Goal: Information Seeking & Learning: Learn about a topic

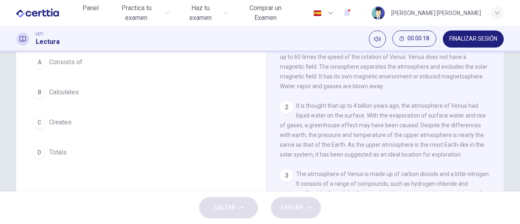
scroll to position [41, 0]
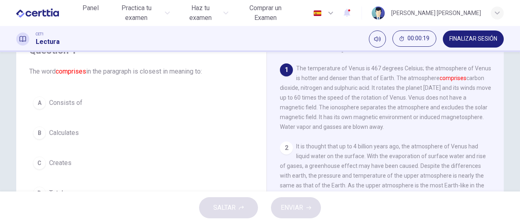
click at [43, 100] on button "A Consists of" at bounding box center [141, 103] width 224 height 20
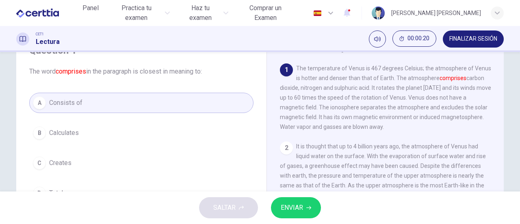
click at [282, 207] on span "ENVIAR" at bounding box center [292, 207] width 22 height 11
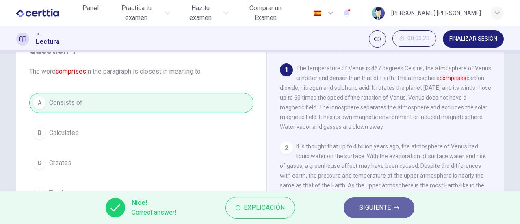
click at [386, 209] on span "SIGUIENTE" at bounding box center [375, 207] width 32 height 11
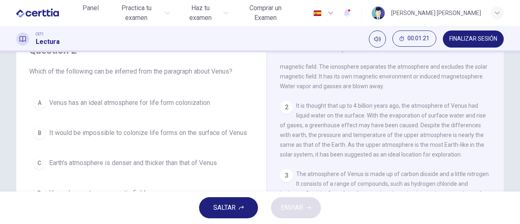
click at [35, 107] on div "A" at bounding box center [39, 102] width 13 height 13
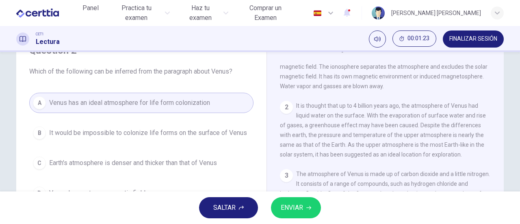
click at [281, 202] on span "ENVIAR" at bounding box center [292, 207] width 22 height 11
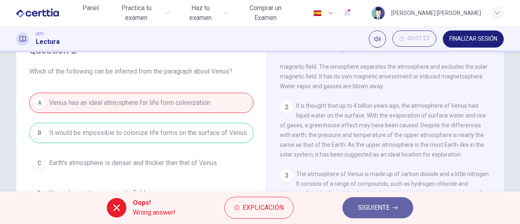
click at [387, 203] on span "SIGUIENTE" at bounding box center [374, 207] width 32 height 11
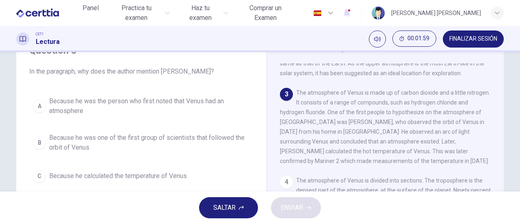
scroll to position [81, 0]
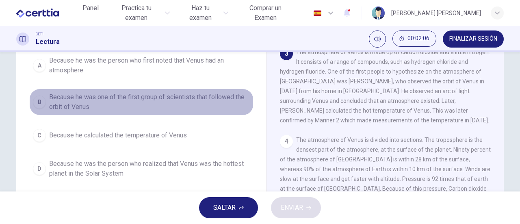
drag, startPoint x: 36, startPoint y: 102, endPoint x: 74, endPoint y: 124, distance: 43.5
click at [37, 102] on div "B" at bounding box center [39, 101] width 13 height 13
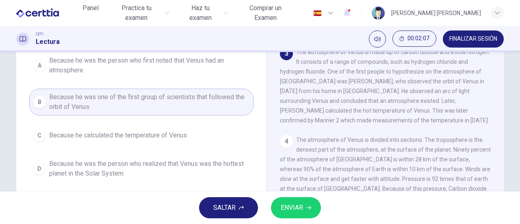
click at [288, 204] on span "ENVIAR" at bounding box center [292, 207] width 22 height 11
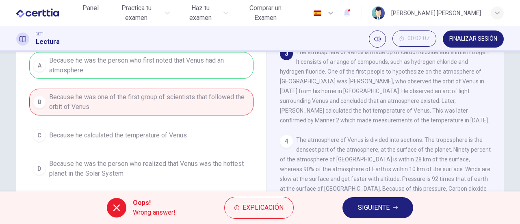
scroll to position [41, 0]
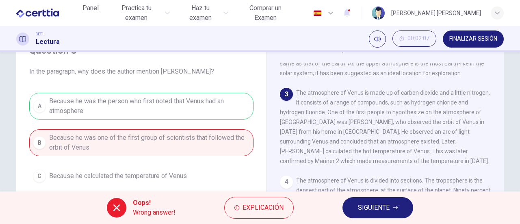
drag, startPoint x: 357, startPoint y: 118, endPoint x: 453, endPoint y: 120, distance: 96.7
click at [453, 120] on div "3 The atmosphere of Venus is made up of carbon dioxide and a little nitrogen. I…" at bounding box center [385, 127] width 211 height 78
drag, startPoint x: 354, startPoint y: 126, endPoint x: 481, endPoint y: 128, distance: 127.2
click at [481, 128] on div "3 The atmosphere of Venus is made up of carbon dioxide and a little nitrogen. I…" at bounding box center [385, 127] width 211 height 78
drag, startPoint x: 291, startPoint y: 142, endPoint x: 332, endPoint y: 140, distance: 40.7
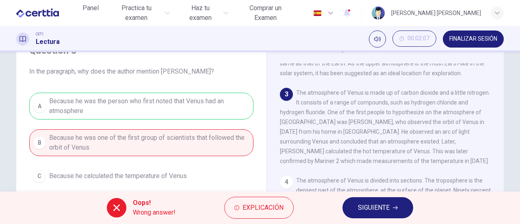
click at [329, 141] on div "3 The atmosphere of Venus is made up of carbon dioxide and a little nitrogen. I…" at bounding box center [385, 127] width 211 height 78
drag, startPoint x: 303, startPoint y: 98, endPoint x: 378, endPoint y: 104, distance: 75.0
click at [378, 104] on span "The atmosphere of Venus is made up of carbon dioxide and a little nitrogen. It …" at bounding box center [385, 126] width 210 height 75
drag, startPoint x: 341, startPoint y: 111, endPoint x: 414, endPoint y: 138, distance: 77.3
click at [417, 138] on div "3 The atmosphere of Venus is made up of carbon dioxide and a little nitrogen. I…" at bounding box center [385, 127] width 211 height 78
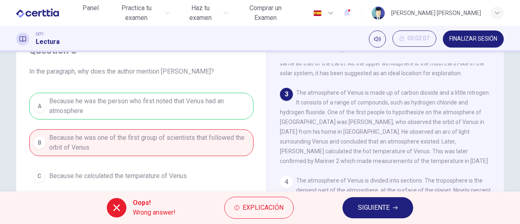
drag, startPoint x: 336, startPoint y: 117, endPoint x: 293, endPoint y: 132, distance: 45.7
click at [293, 132] on div "3 The atmosphere of Venus is made up of carbon dioxide and a little nitrogen. I…" at bounding box center [385, 127] width 211 height 78
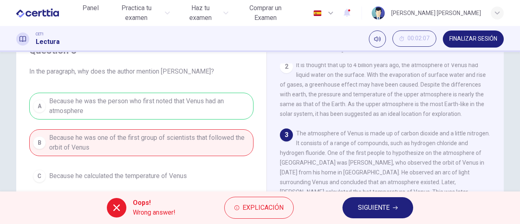
scroll to position [122, 0]
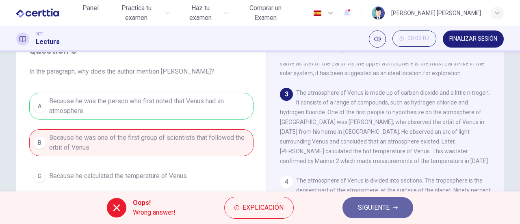
click at [347, 205] on button "SIGUIENTE" at bounding box center [377, 207] width 71 height 21
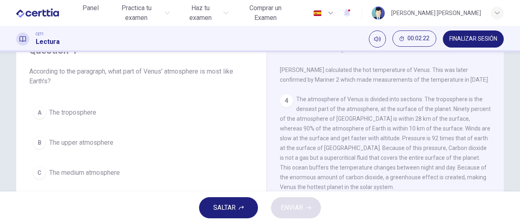
scroll to position [244, 0]
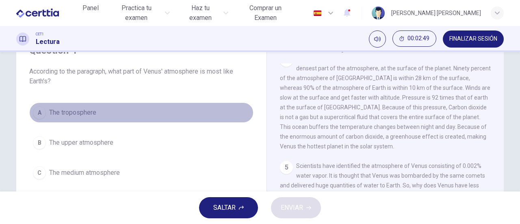
click at [36, 114] on div "A" at bounding box center [39, 112] width 13 height 13
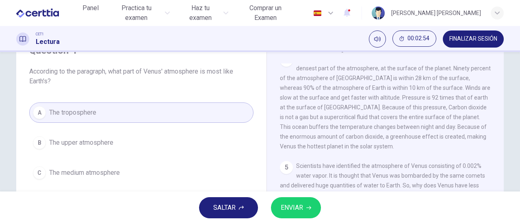
scroll to position [81, 0]
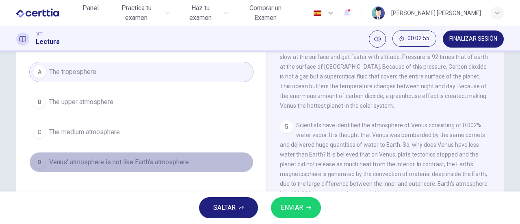
click at [52, 166] on button "D Venus' atmosphere is not like Earth's atmosphere" at bounding box center [141, 162] width 224 height 20
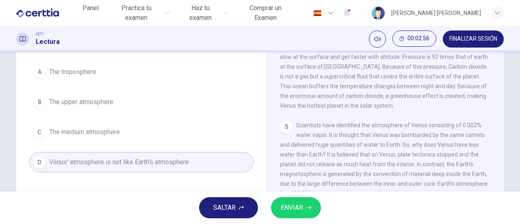
scroll to position [163, 0]
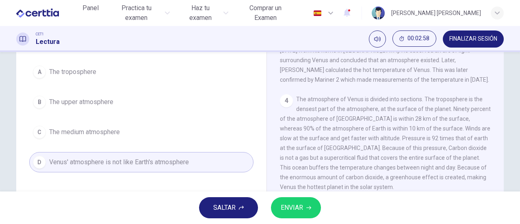
drag, startPoint x: 295, startPoint y: 103, endPoint x: 396, endPoint y: 100, distance: 100.8
click at [396, 100] on div "1 The temperature of Venus is 467 degrees Celsius; the atmosphere of Venus is h…" at bounding box center [391, 146] width 222 height 247
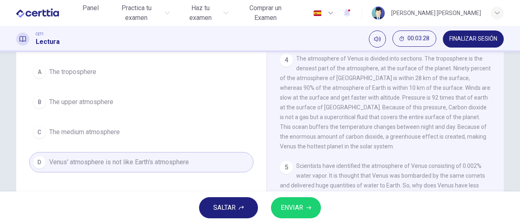
click at [308, 202] on button "ENVIAR" at bounding box center [296, 207] width 50 height 21
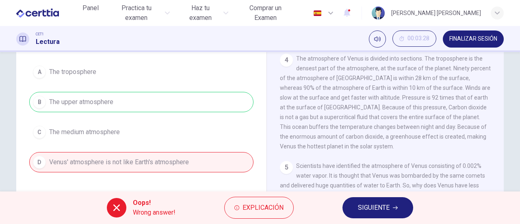
drag, startPoint x: 293, startPoint y: 67, endPoint x: 464, endPoint y: 76, distance: 171.3
click at [464, 76] on div "4 The atmosphere of Venus is divided into sections. The troposphere is the dens…" at bounding box center [385, 103] width 211 height 98
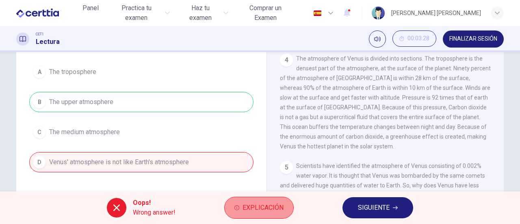
click at [282, 200] on button "Explicación" at bounding box center [258, 208] width 69 height 22
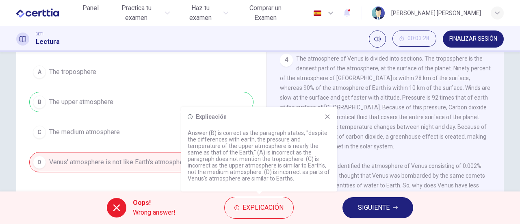
drag, startPoint x: 191, startPoint y: 134, endPoint x: 310, endPoint y: 136, distance: 119.9
click at [310, 136] on p "Answer (B) is correct as the paragraph states, "despite the differences with ea…" at bounding box center [259, 156] width 143 height 52
drag, startPoint x: 206, startPoint y: 140, endPoint x: 320, endPoint y: 146, distance: 113.5
click at [320, 146] on p "Answer (B) is correct as the paragraph states, "despite the differences with ea…" at bounding box center [259, 156] width 143 height 52
drag, startPoint x: 202, startPoint y: 146, endPoint x: 314, endPoint y: 149, distance: 111.8
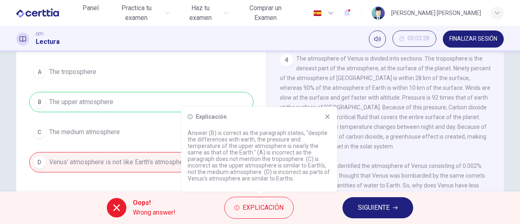
click at [314, 149] on p "Answer (B) is correct as the paragraph states, "despite the differences with ea…" at bounding box center [259, 156] width 143 height 52
click at [325, 117] on icon at bounding box center [327, 116] width 7 height 7
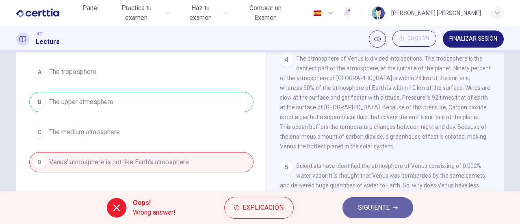
click at [384, 204] on span "SIGUIENTE" at bounding box center [374, 207] width 32 height 11
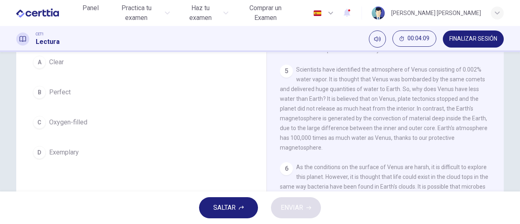
scroll to position [41, 0]
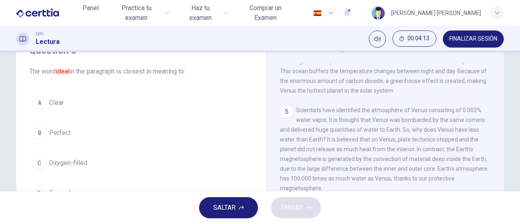
drag, startPoint x: 297, startPoint y: 117, endPoint x: 403, endPoint y: 126, distance: 106.4
click at [403, 126] on span "Scientists have identified the atmosphere of Venus consisting of 0.002% water v…" at bounding box center [384, 149] width 208 height 85
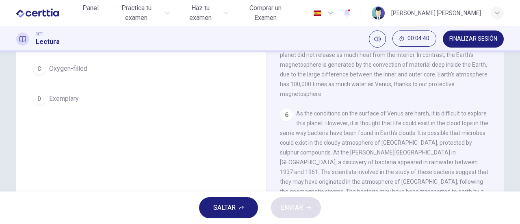
scroll to position [54, 0]
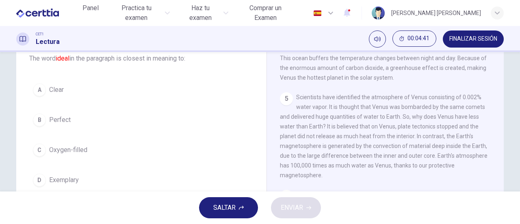
click at [41, 123] on div "B" at bounding box center [39, 119] width 13 height 13
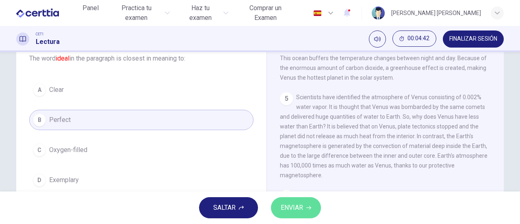
click at [300, 207] on span "ENVIAR" at bounding box center [292, 207] width 22 height 11
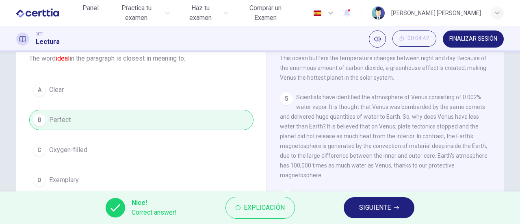
click at [359, 206] on span "SIGUIENTE" at bounding box center [375, 207] width 32 height 11
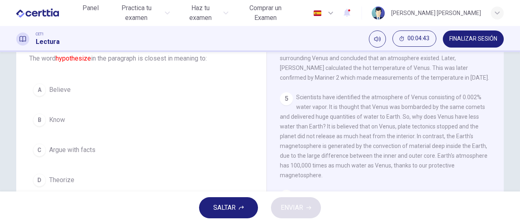
scroll to position [13, 0]
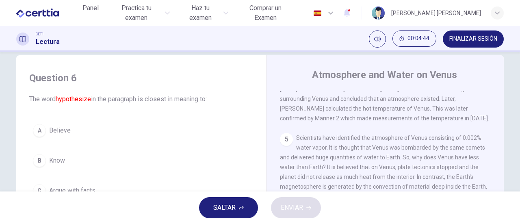
drag, startPoint x: 60, startPoint y: 113, endPoint x: 296, endPoint y: 130, distance: 236.3
click at [236, 123] on div "Question 6 The word hypothesize in the paragraph is closest in meaning to: A Be…" at bounding box center [141, 151] width 237 height 176
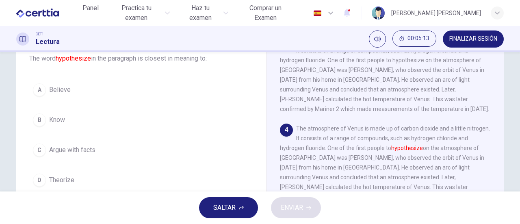
scroll to position [120, 0]
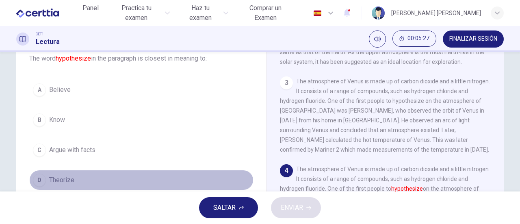
click at [38, 176] on div "D" at bounding box center [39, 179] width 13 height 13
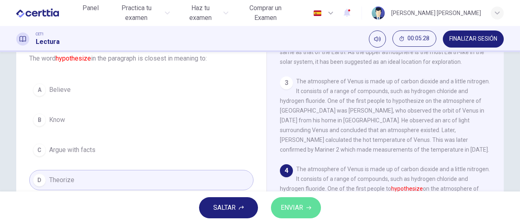
click at [282, 202] on button "ENVIAR" at bounding box center [296, 207] width 50 height 21
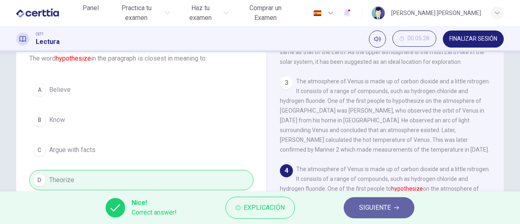
click at [362, 210] on span "SIGUIENTE" at bounding box center [375, 207] width 32 height 11
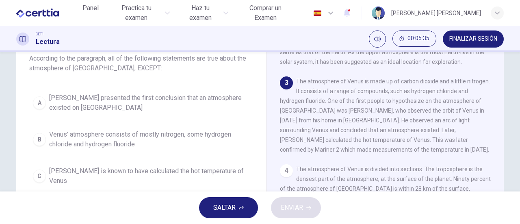
scroll to position [94, 0]
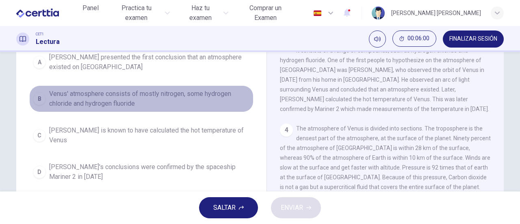
drag, startPoint x: 46, startPoint y: 106, endPoint x: 101, endPoint y: 104, distance: 54.9
click at [50, 105] on button "B Venus' atmosphere consists of mostly nitrogen, some hydrogen chloride and hyd…" at bounding box center [141, 98] width 224 height 27
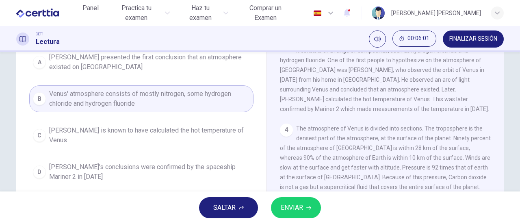
scroll to position [80, 0]
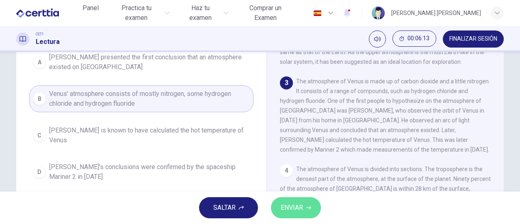
click at [306, 212] on button "ENVIAR" at bounding box center [296, 207] width 50 height 21
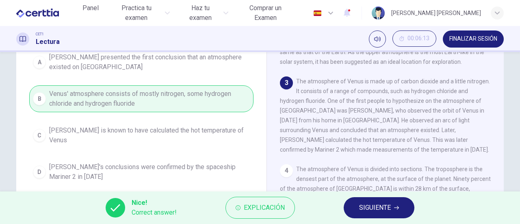
click at [370, 198] on button "SIGUIENTE" at bounding box center [379, 207] width 71 height 21
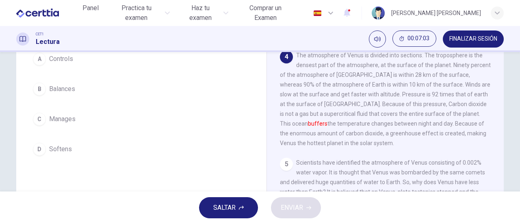
scroll to position [44, 0]
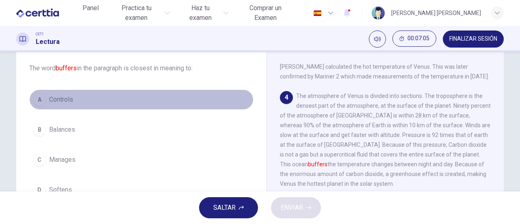
click at [35, 98] on div "A" at bounding box center [39, 99] width 13 height 13
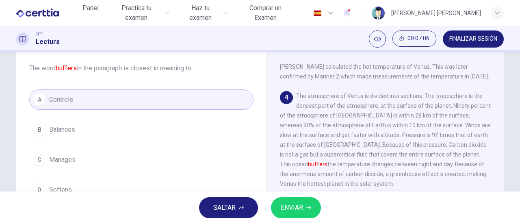
click at [304, 205] on button "ENVIAR" at bounding box center [296, 207] width 50 height 21
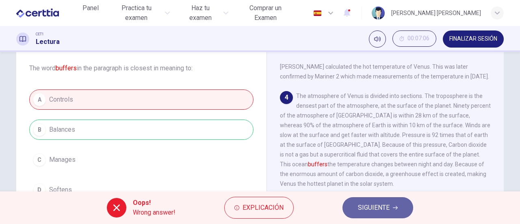
click at [375, 204] on span "SIGUIENTE" at bounding box center [374, 207] width 32 height 11
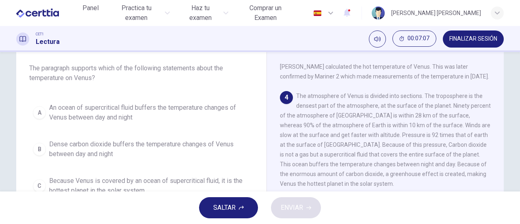
drag, startPoint x: 36, startPoint y: 75, endPoint x: 115, endPoint y: 89, distance: 80.0
click at [115, 89] on div "Question 9 The paragraph supports which of the following statements about the t…" at bounding box center [141, 138] width 237 height 211
drag, startPoint x: 28, startPoint y: 66, endPoint x: 164, endPoint y: 76, distance: 135.6
click at [164, 76] on span "The paragraph supports which of the following statements about the temperature …" at bounding box center [141, 73] width 224 height 20
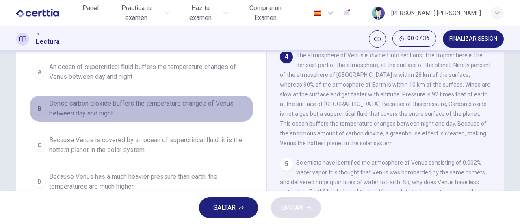
click at [38, 106] on div "B" at bounding box center [39, 108] width 13 height 13
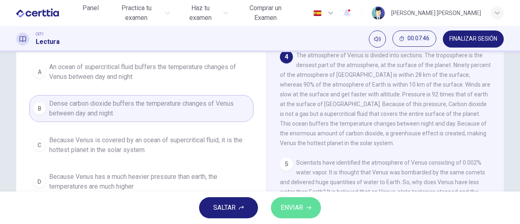
click at [285, 214] on button "ENVIAR" at bounding box center [296, 207] width 50 height 21
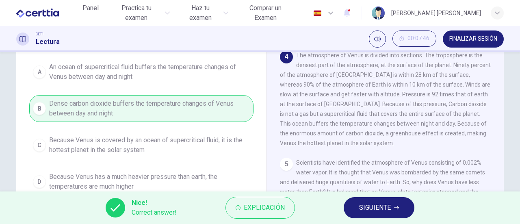
click at [363, 201] on button "SIGUIENTE" at bounding box center [379, 207] width 71 height 21
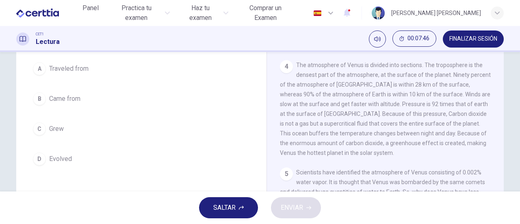
scroll to position [0, 0]
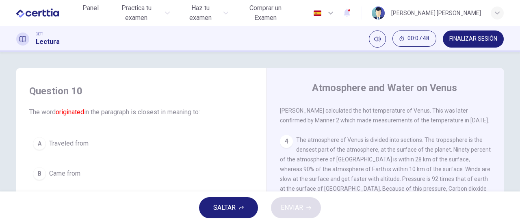
drag, startPoint x: 28, startPoint y: 113, endPoint x: 101, endPoint y: 107, distance: 72.5
click at [101, 107] on span "The word originated in the paragraph is closest in meaning to:" at bounding box center [141, 112] width 224 height 10
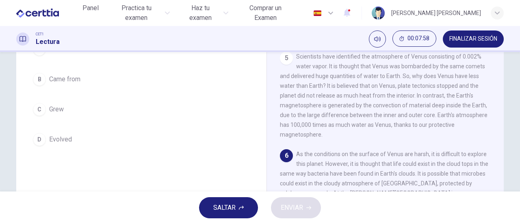
scroll to position [54, 0]
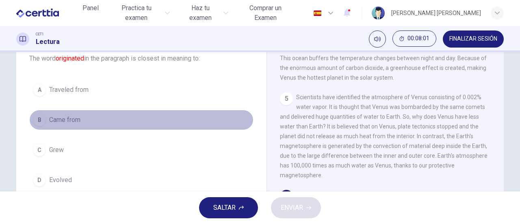
click at [37, 120] on div "B" at bounding box center [39, 119] width 13 height 13
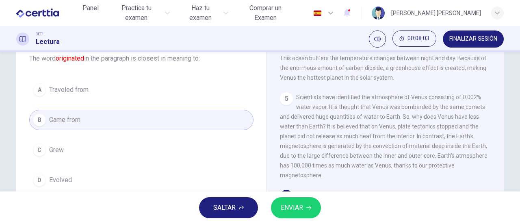
click at [296, 208] on span "ENVIAR" at bounding box center [292, 207] width 22 height 11
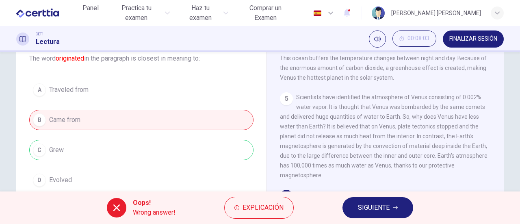
scroll to position [135, 0]
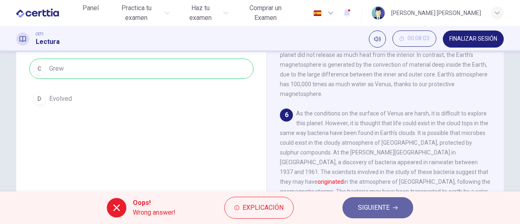
click at [366, 210] on span "SIGUIENTE" at bounding box center [374, 207] width 32 height 11
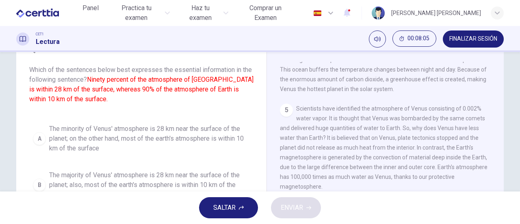
scroll to position [2, 0]
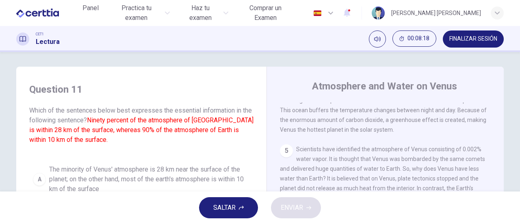
drag, startPoint x: 109, startPoint y: 123, endPoint x: 231, endPoint y: 120, distance: 122.3
click at [231, 120] on font "Ninety percent of the atmosphere of [GEOGRAPHIC_DATA] is within 28 km of the su…" at bounding box center [141, 129] width 224 height 27
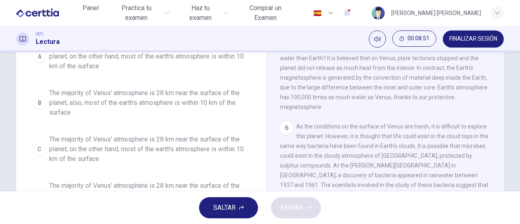
scroll to position [163, 0]
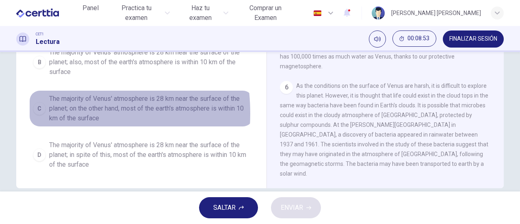
click at [39, 113] on div "C" at bounding box center [39, 108] width 13 height 13
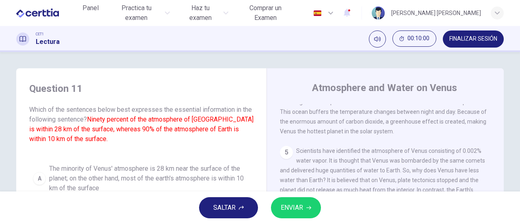
scroll to position [176, 0]
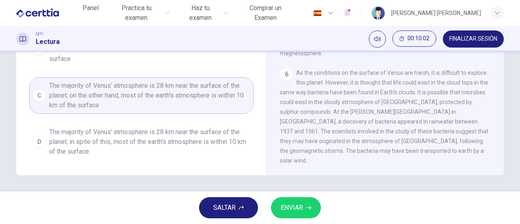
click at [282, 210] on span "ENVIAR" at bounding box center [292, 207] width 22 height 11
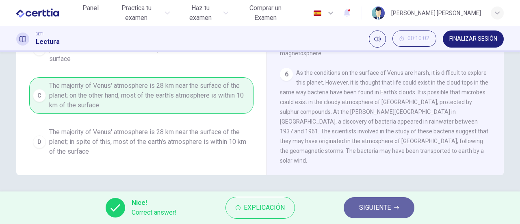
click at [386, 209] on span "SIGUIENTE" at bounding box center [375, 207] width 32 height 11
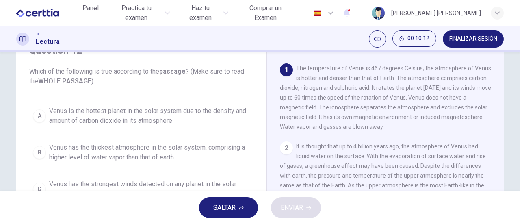
scroll to position [81, 0]
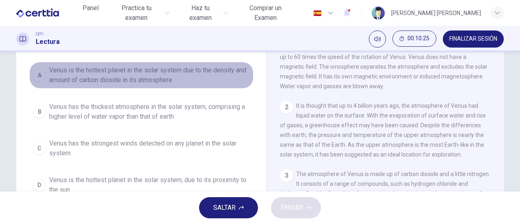
click at [40, 78] on div "A" at bounding box center [39, 75] width 13 height 13
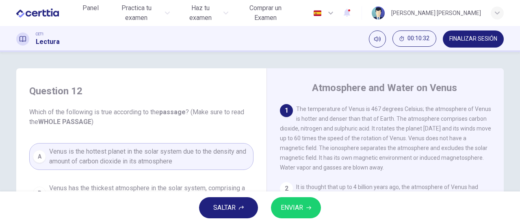
scroll to position [122, 0]
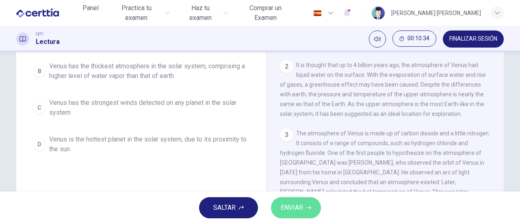
drag, startPoint x: 290, startPoint y: 204, endPoint x: 205, endPoint y: 166, distance: 93.1
click at [290, 204] on span "ENVIAR" at bounding box center [292, 207] width 22 height 11
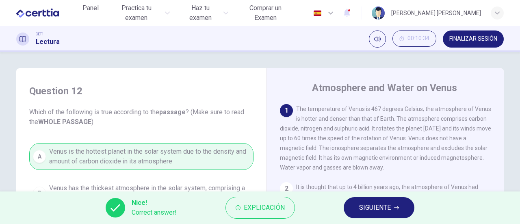
scroll to position [81, 0]
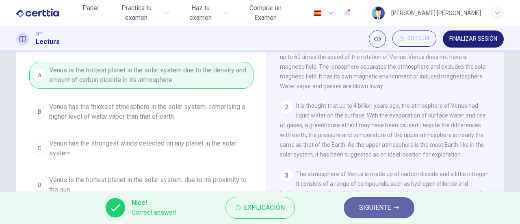
click at [358, 210] on button "SIGUIENTE" at bounding box center [379, 207] width 71 height 21
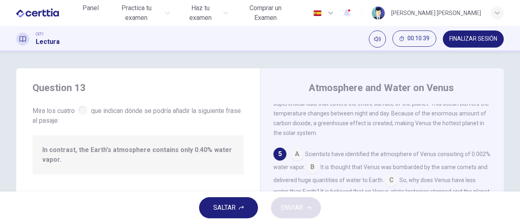
scroll to position [41, 0]
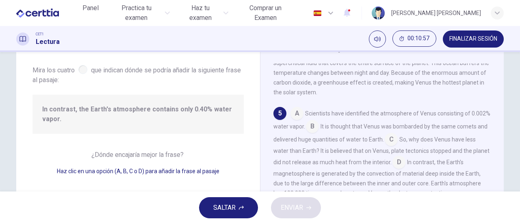
click at [319, 134] on input at bounding box center [312, 127] width 13 height 13
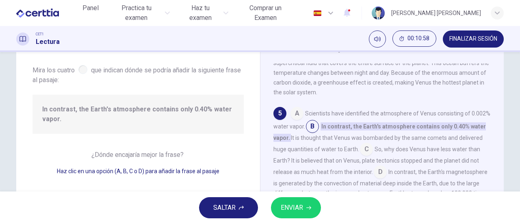
scroll to position [326, 0]
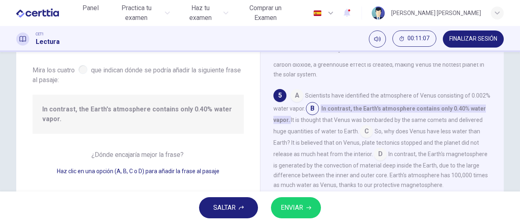
click at [307, 203] on button "ENVIAR" at bounding box center [296, 207] width 50 height 21
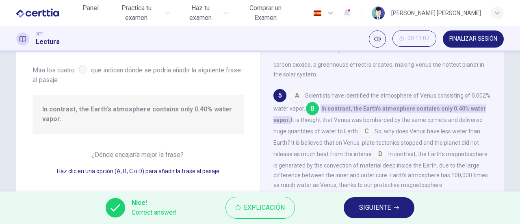
click at [366, 201] on button "SIGUIENTE" at bounding box center [379, 207] width 71 height 21
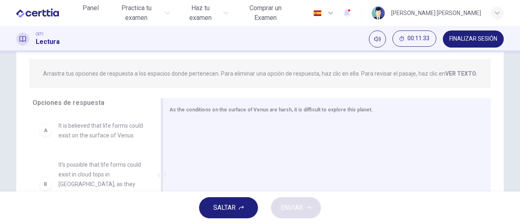
scroll to position [135, 0]
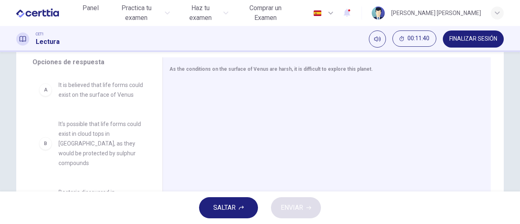
click at [52, 100] on div "A It is believed that life forms could exist on the surface of Venus" at bounding box center [91, 90] width 104 height 20
click at [47, 96] on div "A" at bounding box center [45, 89] width 13 height 13
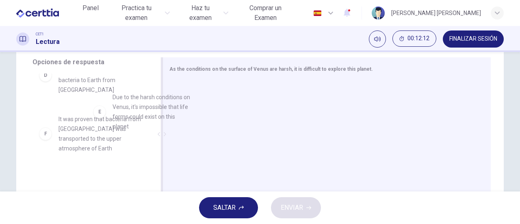
scroll to position [199, 0]
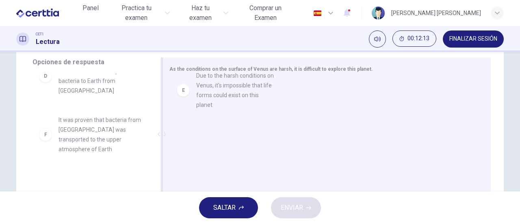
drag, startPoint x: 83, startPoint y: 129, endPoint x: 227, endPoint y: 85, distance: 150.5
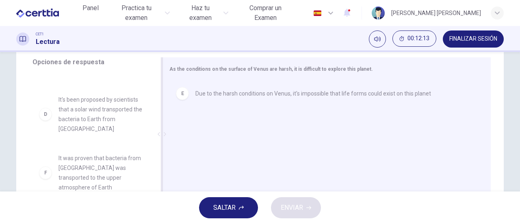
scroll to position [151, 0]
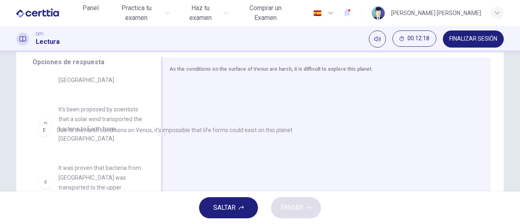
drag, startPoint x: 224, startPoint y: 97, endPoint x: 69, endPoint y: 141, distance: 161.3
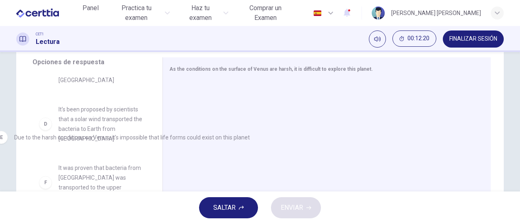
drag, startPoint x: 167, startPoint y: 100, endPoint x: 0, endPoint y: 139, distance: 171.7
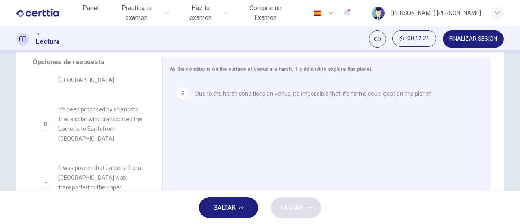
click at [212, 93] on span "Due to the harsh conditions on Venus, it's impossible that life forms could exi…" at bounding box center [313, 94] width 236 height 10
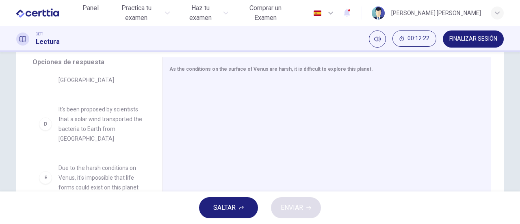
scroll to position [200, 0]
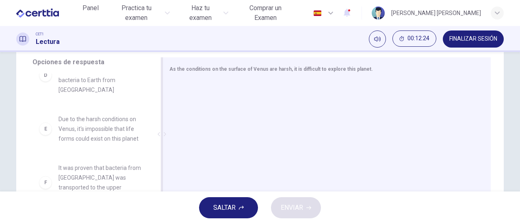
click at [157, 170] on div at bounding box center [162, 134] width 10 height 154
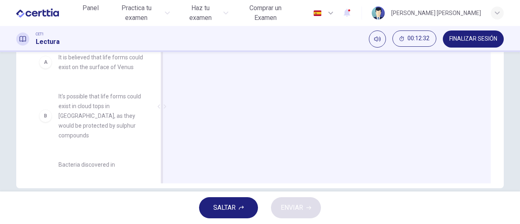
scroll to position [81, 0]
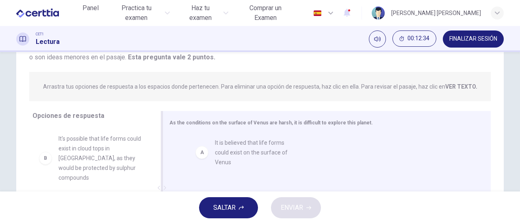
drag, startPoint x: 76, startPoint y: 147, endPoint x: 237, endPoint y: 152, distance: 161.4
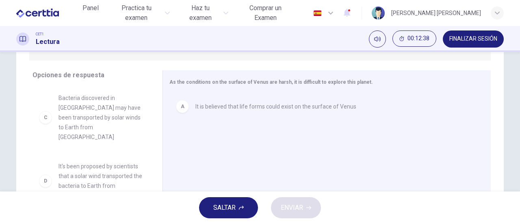
scroll to position [67, 0]
click at [147, 152] on div "B It's possible that life forms could exist in cloud tops in [GEOGRAPHIC_DATA],…" at bounding box center [95, 149] width 124 height 125
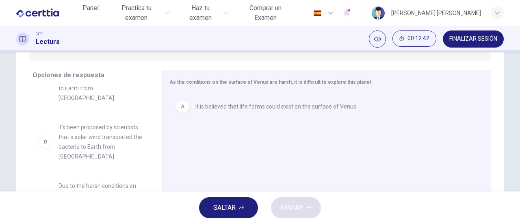
scroll to position [111, 0]
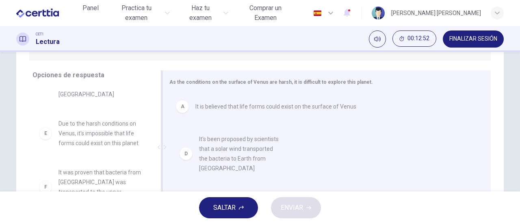
drag, startPoint x: 68, startPoint y: 136, endPoint x: 213, endPoint y: 163, distance: 147.6
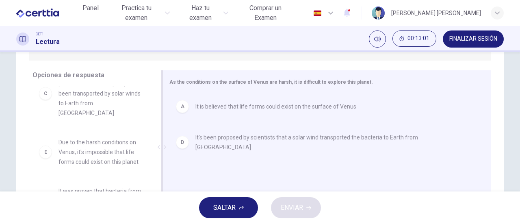
scroll to position [163, 0]
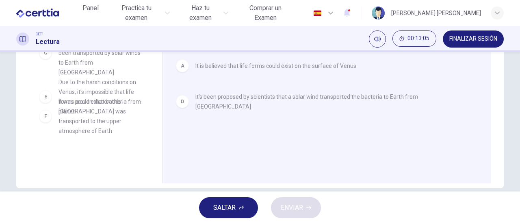
drag, startPoint x: 111, startPoint y: 114, endPoint x: 116, endPoint y: 108, distance: 7.5
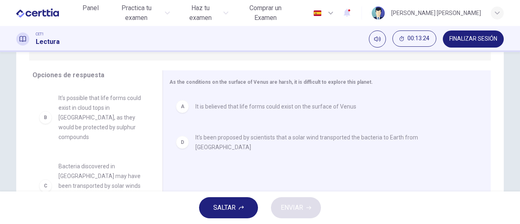
scroll to position [0, 0]
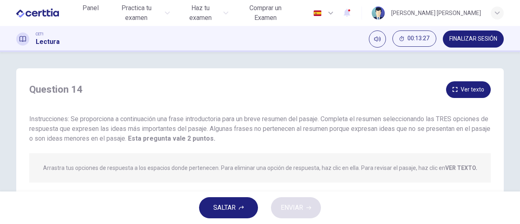
drag, startPoint x: 218, startPoint y: 125, endPoint x: 441, endPoint y: 133, distance: 223.6
click at [441, 132] on div "Instrucciones: Se proporciona a continuación una [PERSON_NAME] introductoria pa…" at bounding box center [260, 128] width 462 height 29
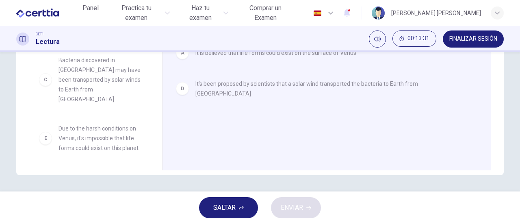
scroll to position [93, 0]
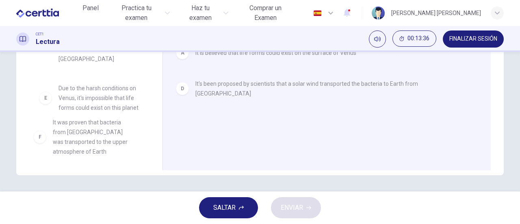
drag, startPoint x: 67, startPoint y: 143, endPoint x: 66, endPoint y: 139, distance: 4.5
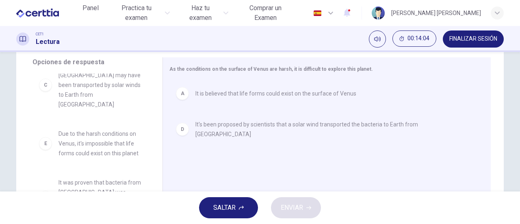
scroll to position [88, 0]
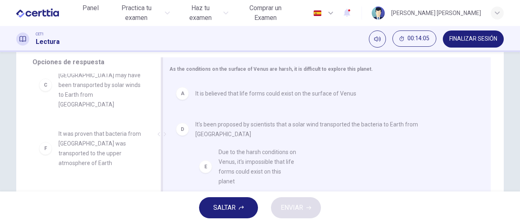
drag, startPoint x: 114, startPoint y: 129, endPoint x: 293, endPoint y: 161, distance: 182.4
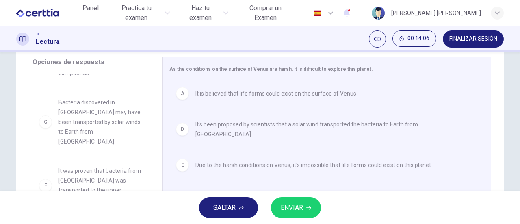
scroll to position [44, 0]
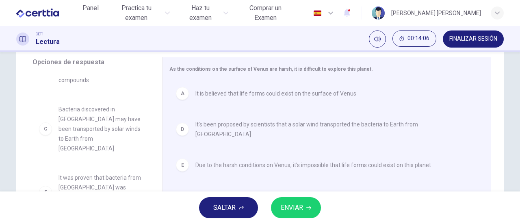
click at [295, 202] on button "ENVIAR" at bounding box center [296, 207] width 50 height 21
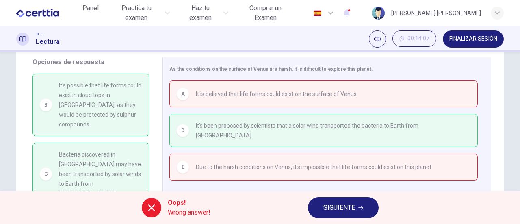
scroll to position [46, 0]
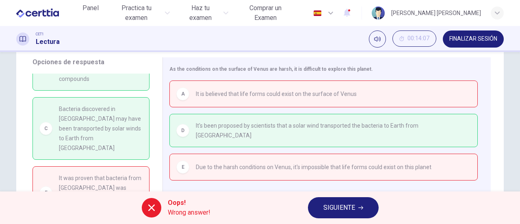
click at [324, 213] on span "SIGUIENTE" at bounding box center [339, 207] width 32 height 11
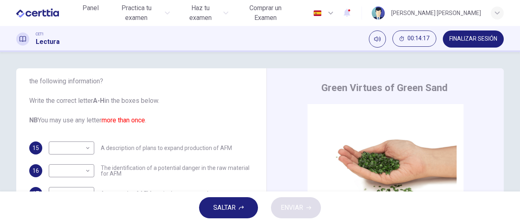
scroll to position [0, 0]
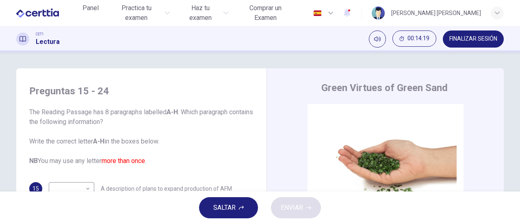
drag, startPoint x: 30, startPoint y: 108, endPoint x: 208, endPoint y: 123, distance: 177.7
click at [206, 123] on span "The Reading Passage has 8 paragraphs labelled A-H . Which paragraph contains th…" at bounding box center [141, 136] width 224 height 59
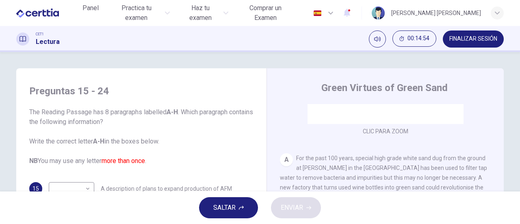
scroll to position [163, 0]
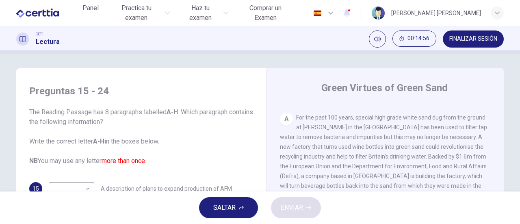
drag, startPoint x: 297, startPoint y: 118, endPoint x: 443, endPoint y: 115, distance: 146.3
click at [443, 115] on span "For the past 100 years, special high grade white sand dug from the ground at [P…" at bounding box center [383, 166] width 207 height 104
drag, startPoint x: 461, startPoint y: 159, endPoint x: 369, endPoint y: 167, distance: 92.1
click at [371, 167] on span "For the past 100 years, special high grade white sand dug from the ground at [P…" at bounding box center [383, 166] width 207 height 104
drag, startPoint x: 280, startPoint y: 157, endPoint x: 362, endPoint y: 149, distance: 83.3
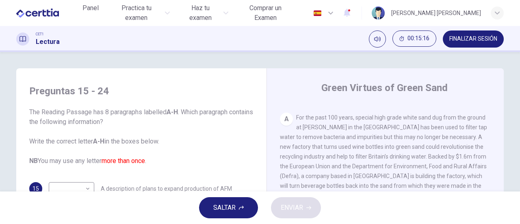
click at [384, 151] on span "For the past 100 years, special high grade white sand dug from the ground at [P…" at bounding box center [383, 166] width 207 height 104
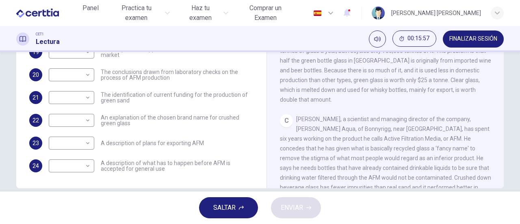
drag, startPoint x: 104, startPoint y: 115, endPoint x: 142, endPoint y: 123, distance: 38.2
click at [142, 123] on span "An explanation of the chosen brand name for crushed green glass" at bounding box center [177, 120] width 153 height 11
drag, startPoint x: 101, startPoint y: 114, endPoint x: 126, endPoint y: 98, distance: 30.2
click at [197, 112] on div "15 ​ ​ A description of plans to expand production of AFM 16 ​ ​ The identifica…" at bounding box center [141, 63] width 224 height 218
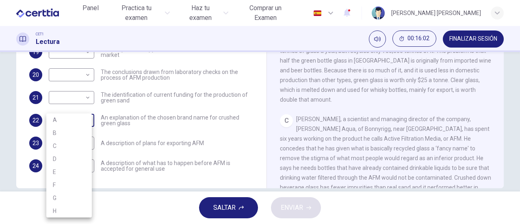
click at [79, 117] on body "Este sitio utiliza cookies, como se explica en nuestra Política de Privacidad .…" at bounding box center [260, 112] width 520 height 224
click at [75, 114] on li "A" at bounding box center [69, 119] width 46 height 13
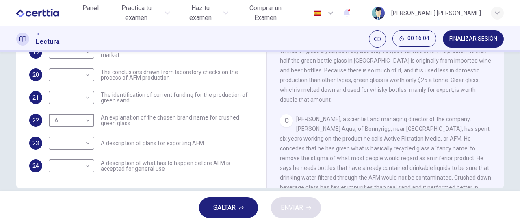
type input "*"
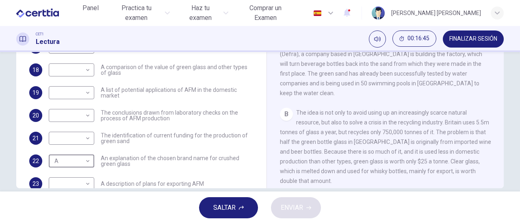
scroll to position [0, 0]
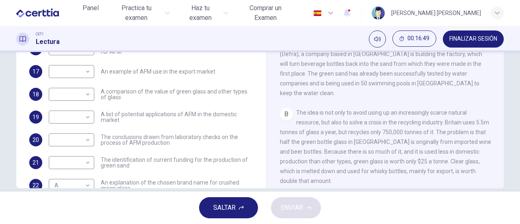
drag, startPoint x: 298, startPoint y: 110, endPoint x: 362, endPoint y: 119, distance: 64.5
click at [362, 119] on div "B The idea is not only to avoid using up an increasingly scarce natural resourc…" at bounding box center [385, 147] width 211 height 78
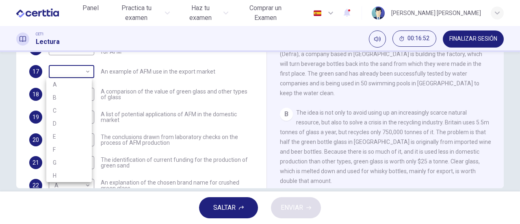
click at [74, 74] on body "Este sitio utiliza cookies, como se explica en nuestra Política de Privacidad .…" at bounding box center [260, 112] width 520 height 224
click at [136, 87] on div at bounding box center [260, 112] width 520 height 224
click at [85, 69] on body "Este sitio utiliza cookies, como se explica en nuestra Política de Privacidad .…" at bounding box center [260, 112] width 520 height 224
click at [184, 103] on div at bounding box center [260, 112] width 520 height 224
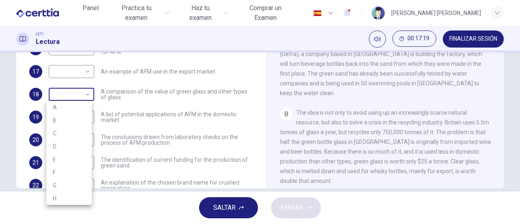
click at [80, 92] on body "Este sitio utiliza cookies, como se explica en nuestra Política de Privacidad .…" at bounding box center [260, 112] width 520 height 224
click at [80, 114] on li "B" at bounding box center [69, 120] width 46 height 13
type input "*"
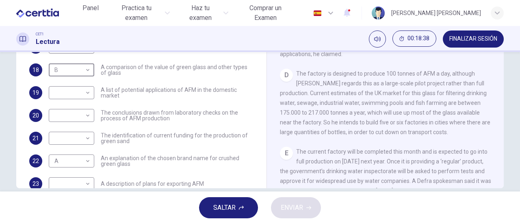
scroll to position [65, 0]
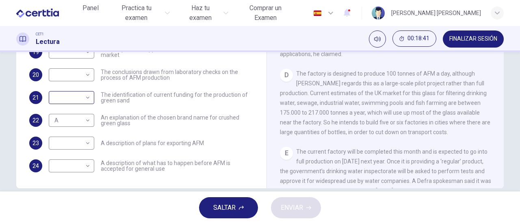
click at [79, 104] on body "Este sitio utiliza cookies, como se explica en nuestra Política de Privacidad .…" at bounding box center [260, 112] width 520 height 224
click at [71, 135] on li "C" at bounding box center [69, 136] width 46 height 13
type input "*"
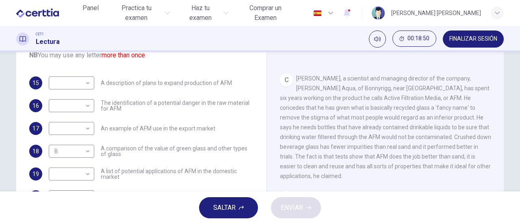
drag, startPoint x: 108, startPoint y: 82, endPoint x: 212, endPoint y: 82, distance: 104.0
click at [211, 82] on span "A description of plans to expand production of AFM" at bounding box center [166, 83] width 131 height 6
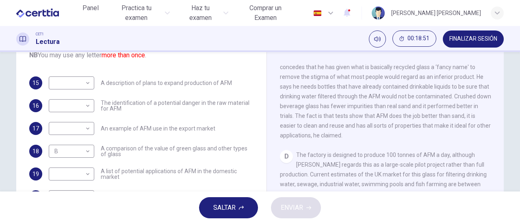
scroll to position [447, 0]
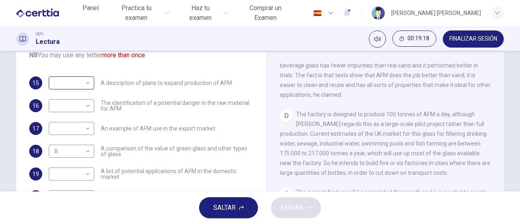
click at [69, 83] on body "Este sitio utiliza cookies, como se explica en nuestra Política de Privacidad .…" at bounding box center [260, 112] width 520 height 224
click at [74, 130] on li "D" at bounding box center [69, 134] width 46 height 13
type input "*"
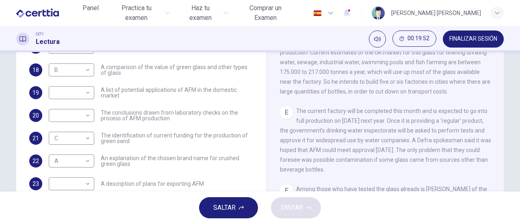
drag, startPoint x: 302, startPoint y: 101, endPoint x: 353, endPoint y: 100, distance: 51.2
click at [353, 108] on span "The current factory will be completed this month and is expected to go into ful…" at bounding box center [385, 140] width 211 height 65
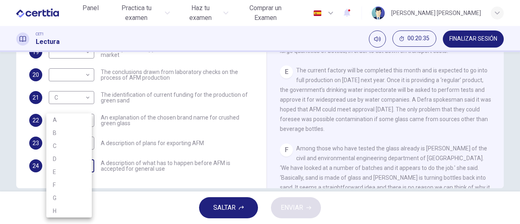
click at [60, 171] on body "Este sitio utiliza cookies, como se explica en nuestra Política de Privacidad .…" at bounding box center [260, 112] width 520 height 224
click at [69, 169] on li "E" at bounding box center [69, 171] width 46 height 13
type input "*"
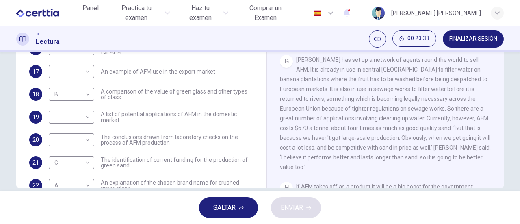
scroll to position [122, 0]
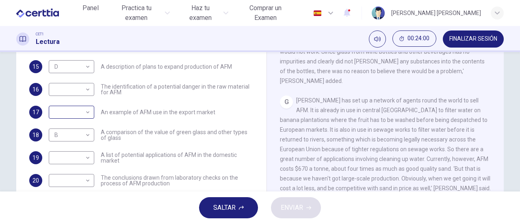
click at [90, 112] on div "​ ​" at bounding box center [72, 112] width 46 height 13
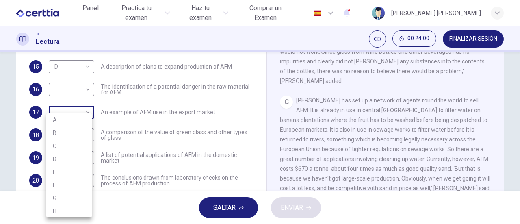
click at [80, 114] on body "Este sitio utiliza cookies, como se explica en nuestra Política de Privacidad .…" at bounding box center [260, 112] width 520 height 224
click at [57, 198] on li "G" at bounding box center [69, 197] width 46 height 13
type input "*"
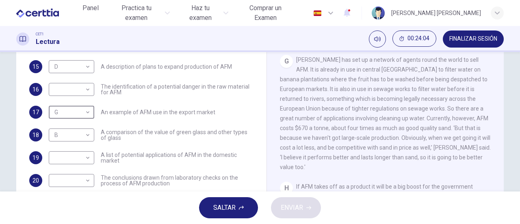
scroll to position [176, 0]
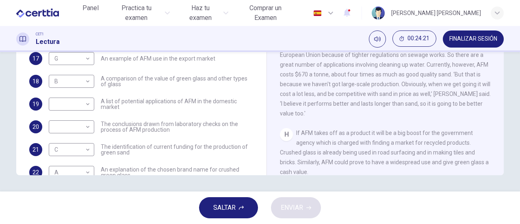
drag, startPoint x: 258, startPoint y: 118, endPoint x: 254, endPoint y: 134, distance: 15.9
click at [254, 134] on div "Preguntas 15 - 24 The Reading Passage has 8 paragraphs labelled A-H . Which par…" at bounding box center [260, 34] width 488 height 282
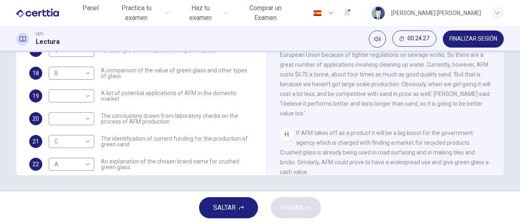
scroll to position [0, 0]
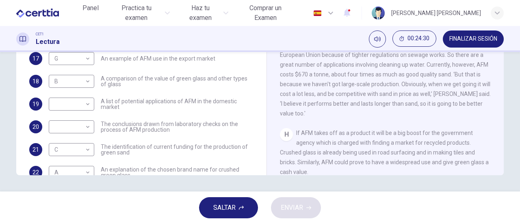
drag, startPoint x: 260, startPoint y: 97, endPoint x: 262, endPoint y: 82, distance: 15.2
click at [262, 82] on div "Preguntas 15 - 24 The Reading Passage has 8 paragraphs labelled A-H . Which par…" at bounding box center [260, 34] width 488 height 282
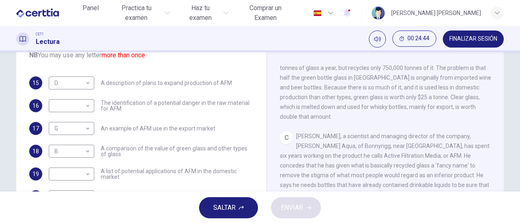
scroll to position [227, 0]
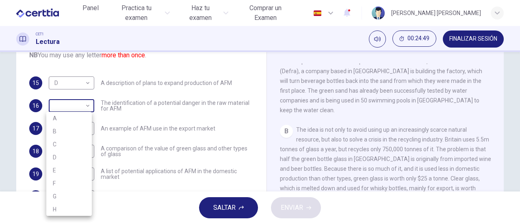
click at [77, 100] on body "Este sitio utiliza cookies, como se explica en nuestra Política de Privacidad .…" at bounding box center [260, 112] width 520 height 224
click at [76, 127] on li "B" at bounding box center [69, 131] width 46 height 13
type input "*"
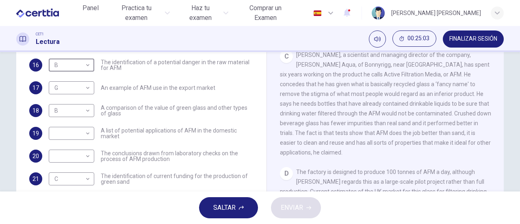
scroll to position [430, 0]
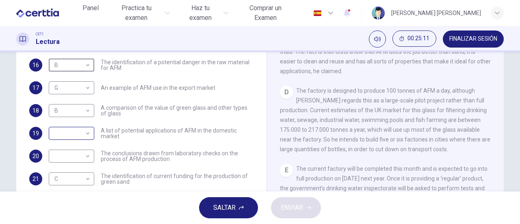
click at [76, 132] on body "Este sitio utiliza cookies, como se explica en nuestra Política de Privacidad .…" at bounding box center [260, 112] width 520 height 224
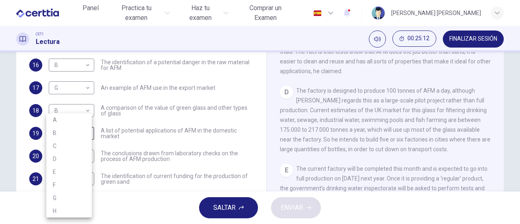
click at [69, 154] on li "D" at bounding box center [69, 158] width 46 height 13
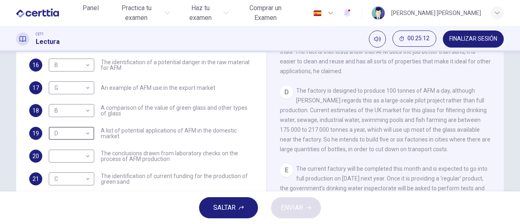
type input "*"
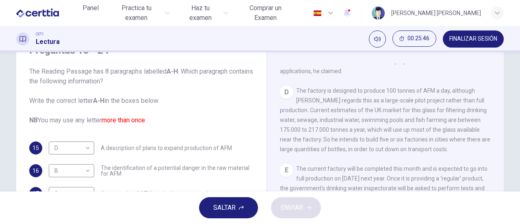
scroll to position [41, 0]
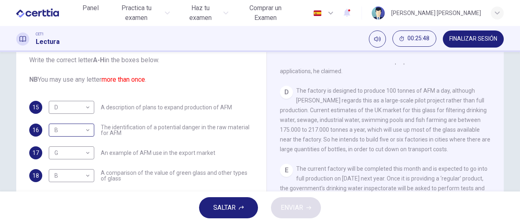
click at [72, 126] on body "Este sitio utiliza cookies, como se explica en nuestra Política de Privacidad .…" at bounding box center [260, 112] width 520 height 224
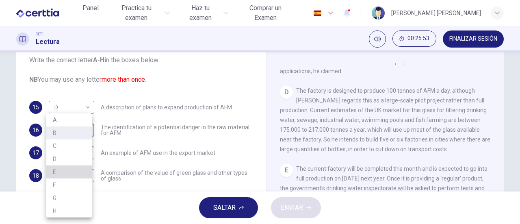
drag, startPoint x: 61, startPoint y: 169, endPoint x: 185, endPoint y: 166, distance: 124.3
click at [63, 169] on li "E" at bounding box center [69, 171] width 46 height 13
type input "*"
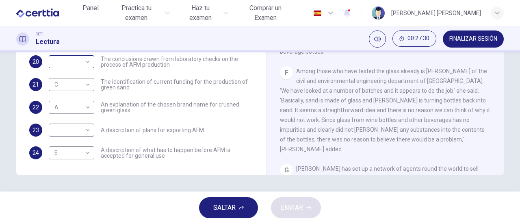
scroll to position [173, 0]
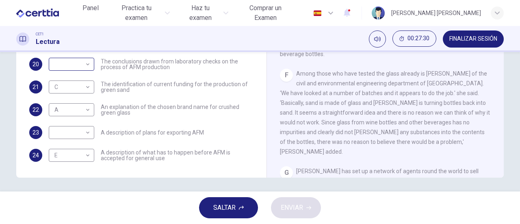
click at [78, 58] on body "Este sitio utiliza cookies, como se explica en nuestra Política de Privacidad .…" at bounding box center [260, 112] width 520 height 224
drag, startPoint x: 69, startPoint y: 127, endPoint x: 67, endPoint y: 137, distance: 10.3
click at [67, 137] on ul "A B C D E F G H" at bounding box center [69, 122] width 46 height 104
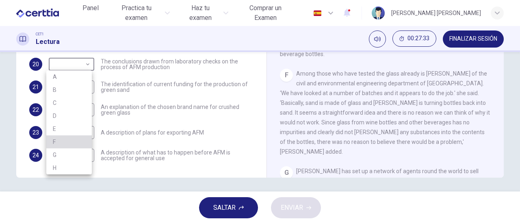
click at [67, 137] on li "F" at bounding box center [69, 141] width 46 height 13
type input "*"
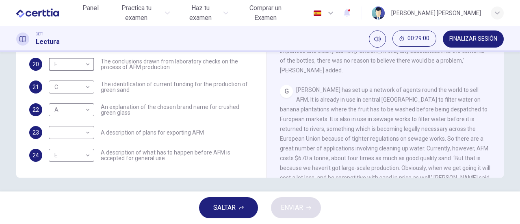
scroll to position [633, 0]
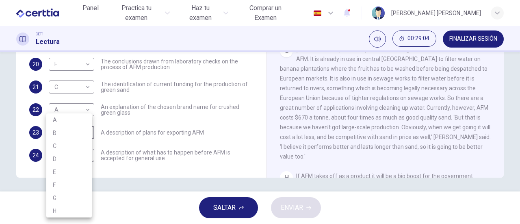
click at [86, 127] on body "Este sitio utiliza cookies, como se explica en nuestra Política de Privacidad .…" at bounding box center [260, 112] width 520 height 224
click at [72, 192] on li "G" at bounding box center [69, 197] width 46 height 13
type input "*"
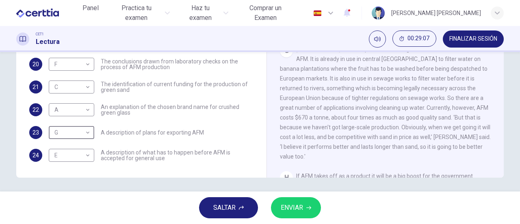
click at [298, 214] on button "ENVIAR" at bounding box center [296, 207] width 50 height 21
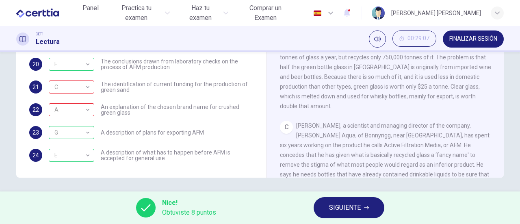
scroll to position [105, 0]
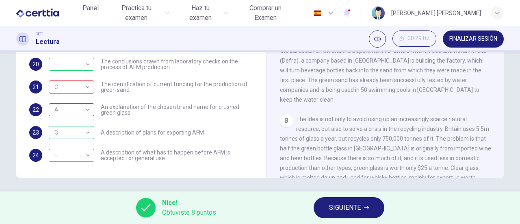
drag, startPoint x: 334, startPoint y: 210, endPoint x: 346, endPoint y: 178, distance: 34.1
click at [333, 208] on span "SIGUIENTE" at bounding box center [345, 207] width 32 height 11
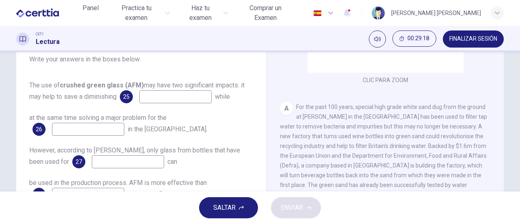
scroll to position [122, 0]
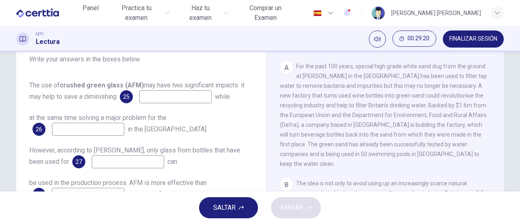
click at [203, 93] on input at bounding box center [175, 96] width 72 height 13
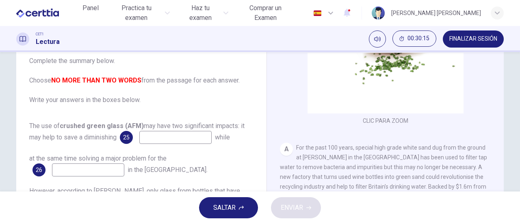
scroll to position [92, 0]
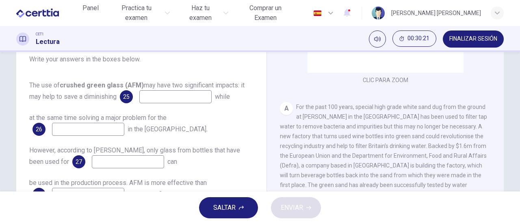
drag, startPoint x: 292, startPoint y: 105, endPoint x: 440, endPoint y: 107, distance: 147.9
click at [440, 107] on div "A For the past 100 years, special high grade white sand dug from the ground at …" at bounding box center [385, 155] width 211 height 107
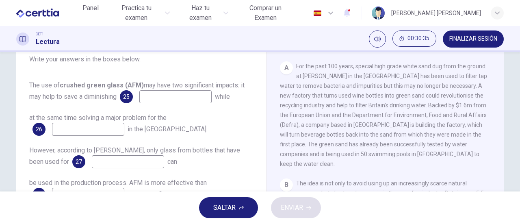
click at [121, 98] on div "25" at bounding box center [126, 96] width 13 height 13
click at [125, 98] on span "25" at bounding box center [126, 97] width 7 height 6
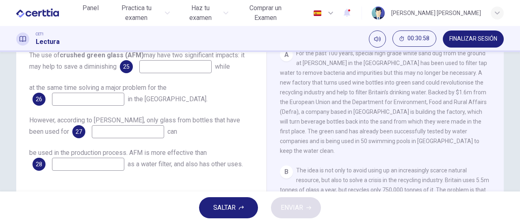
scroll to position [163, 0]
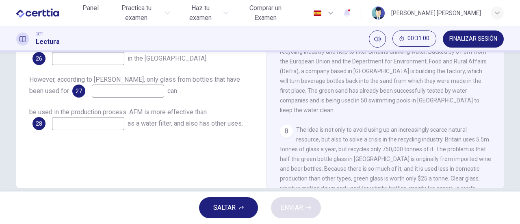
drag, startPoint x: 33, startPoint y: 113, endPoint x: 202, endPoint y: 103, distance: 169.3
click at [202, 103] on div "The use of crushed green glass (AFM) may have two significant impacts: it may h…" at bounding box center [141, 70] width 224 height 120
click at [83, 123] on input at bounding box center [88, 123] width 72 height 13
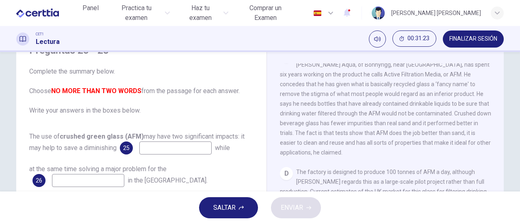
scroll to position [122, 0]
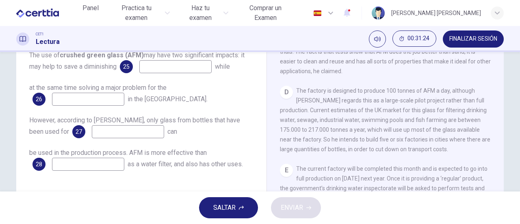
click at [58, 102] on input at bounding box center [88, 99] width 72 height 13
drag, startPoint x: 57, startPoint y: 119, endPoint x: 176, endPoint y: 133, distance: 119.8
click at [176, 133] on div "However, according to [PERSON_NAME], only glass from bottles that have been use…" at bounding box center [141, 126] width 224 height 23
click at [219, 209] on span "SALTAR" at bounding box center [224, 207] width 22 height 11
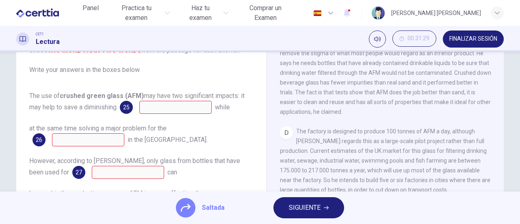
scroll to position [163, 0]
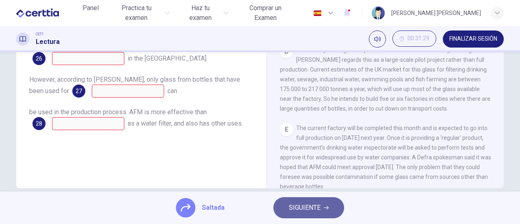
click at [285, 204] on button "SIGUIENTE" at bounding box center [308, 207] width 71 height 21
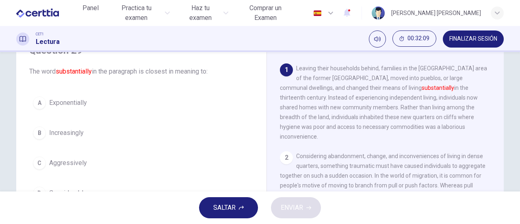
scroll to position [81, 0]
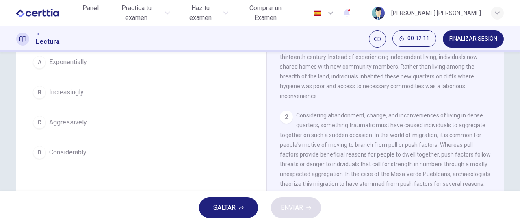
click at [40, 149] on div "D" at bounding box center [39, 152] width 13 height 13
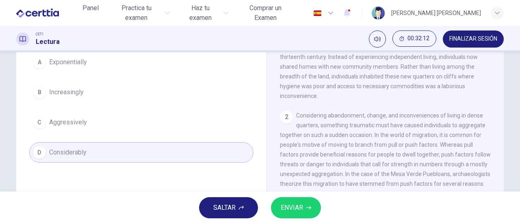
click at [276, 204] on button "ENVIAR" at bounding box center [296, 207] width 50 height 21
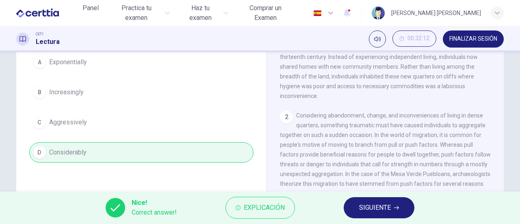
click at [359, 201] on button "SIGUIENTE" at bounding box center [379, 207] width 71 height 21
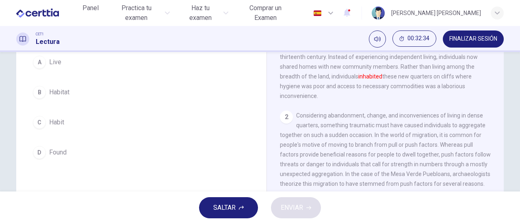
scroll to position [41, 0]
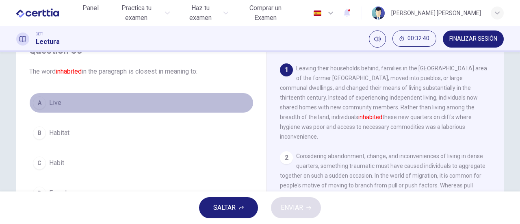
click at [38, 102] on div "A" at bounding box center [39, 102] width 13 height 13
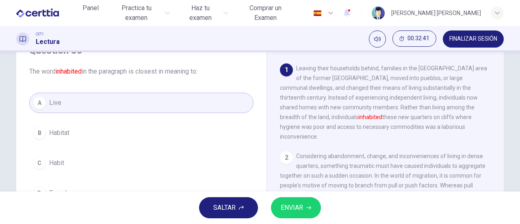
scroll to position [81, 0]
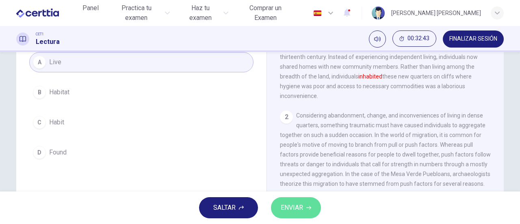
click at [301, 203] on span "ENVIAR" at bounding box center [292, 207] width 22 height 11
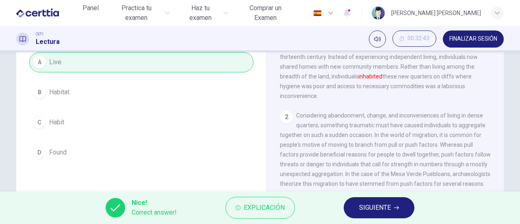
drag, startPoint x: 353, startPoint y: 199, endPoint x: 347, endPoint y: 195, distance: 7.8
click at [352, 201] on button "SIGUIENTE" at bounding box center [379, 207] width 71 height 21
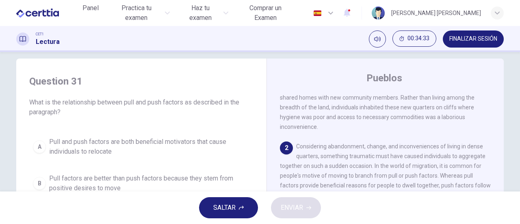
scroll to position [50, 0]
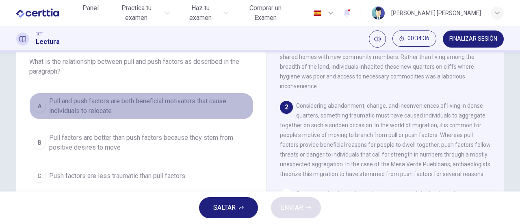
drag, startPoint x: 38, startPoint y: 104, endPoint x: 95, endPoint y: 103, distance: 57.3
click at [39, 104] on div "A" at bounding box center [39, 106] width 13 height 13
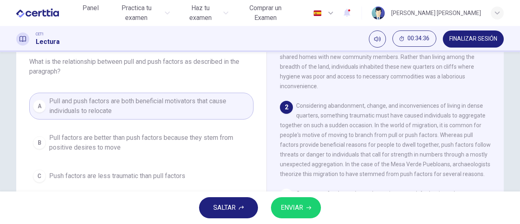
scroll to position [132, 0]
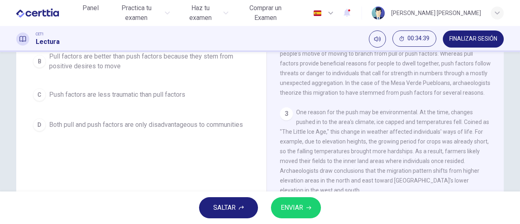
drag, startPoint x: 306, startPoint y: 203, endPoint x: 301, endPoint y: 202, distance: 5.8
click at [306, 203] on button "ENVIAR" at bounding box center [296, 207] width 50 height 21
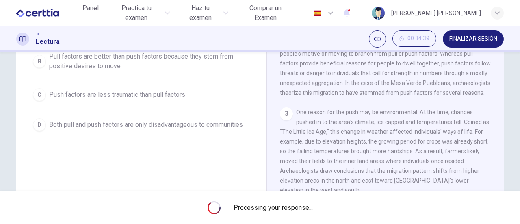
scroll to position [91, 0]
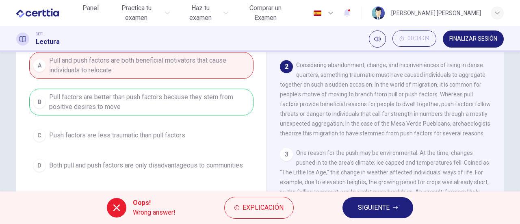
click at [375, 202] on span "SIGUIENTE" at bounding box center [374, 207] width 32 height 11
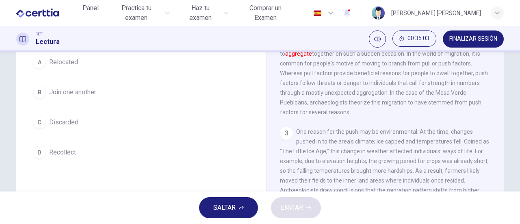
scroll to position [41, 0]
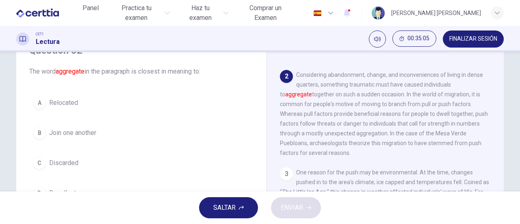
click at [45, 100] on button "A Relocated" at bounding box center [141, 103] width 224 height 20
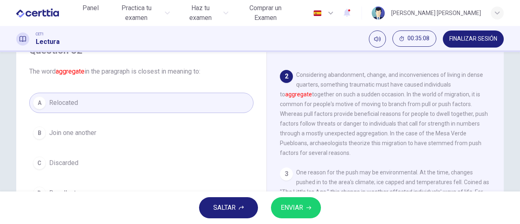
click at [308, 205] on icon "button" at bounding box center [308, 207] width 5 height 5
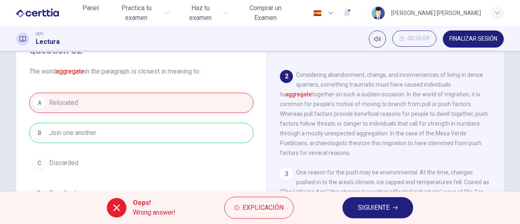
click at [399, 204] on button "SIGUIENTE" at bounding box center [377, 207] width 71 height 21
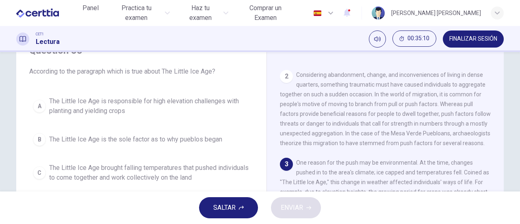
scroll to position [0, 0]
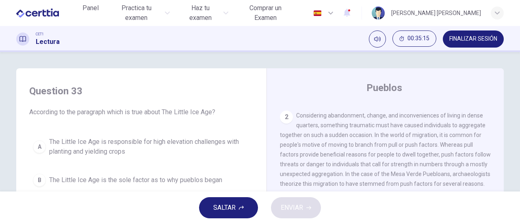
drag, startPoint x: 35, startPoint y: 113, endPoint x: 194, endPoint y: 111, distance: 159.3
click at [184, 112] on span "According to the paragraph which is true about The Little Ice Age?" at bounding box center [141, 112] width 224 height 10
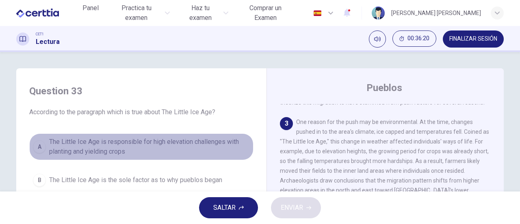
click at [34, 143] on div "A" at bounding box center [39, 146] width 13 height 13
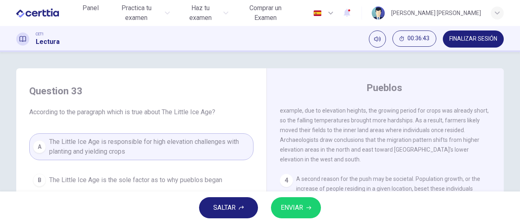
scroll to position [244, 0]
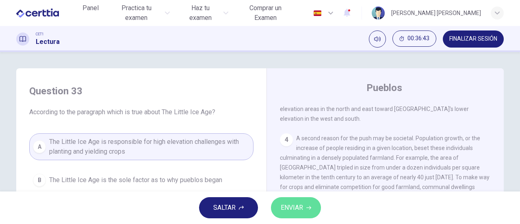
click at [288, 204] on span "ENVIAR" at bounding box center [292, 207] width 22 height 11
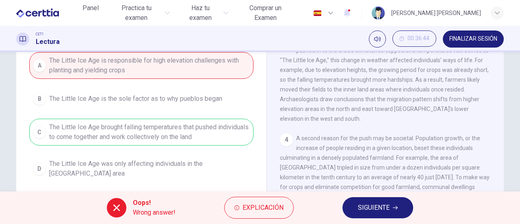
scroll to position [122, 0]
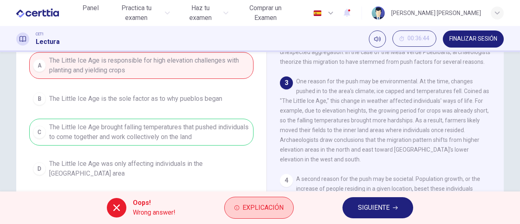
click at [247, 208] on span "Explicación" at bounding box center [263, 207] width 41 height 11
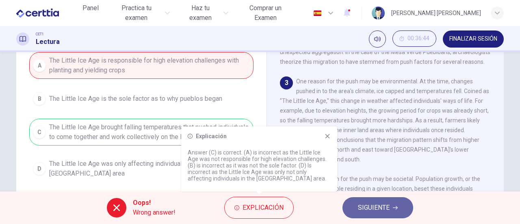
click at [364, 207] on span "SIGUIENTE" at bounding box center [374, 207] width 32 height 11
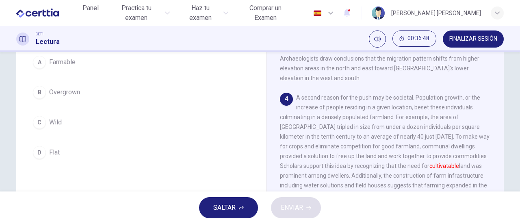
scroll to position [244, 0]
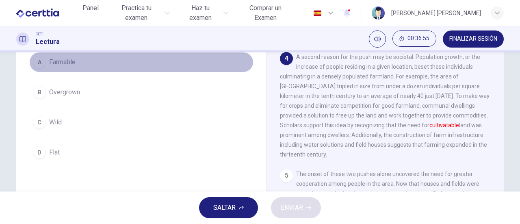
click at [37, 65] on div "A" at bounding box center [39, 62] width 13 height 13
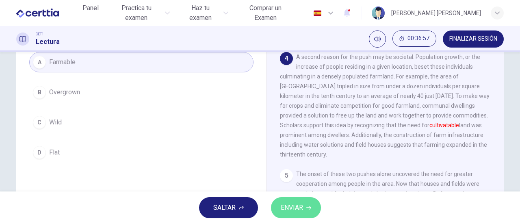
click at [307, 206] on icon "button" at bounding box center [308, 207] width 5 height 5
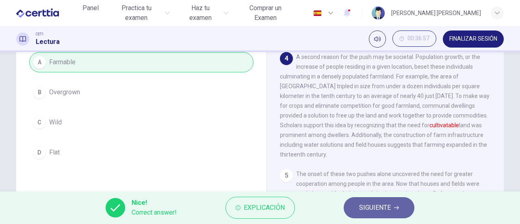
drag, startPoint x: 380, startPoint y: 208, endPoint x: 345, endPoint y: 169, distance: 51.8
click at [379, 205] on span "SIGUIENTE" at bounding box center [375, 207] width 32 height 11
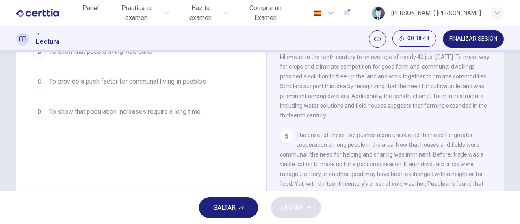
scroll to position [50, 0]
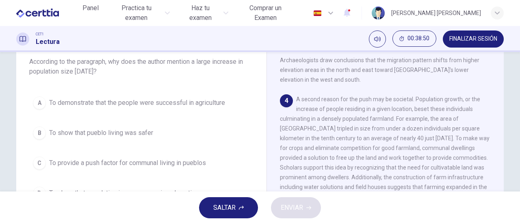
click at [41, 107] on div "A" at bounding box center [39, 102] width 13 height 13
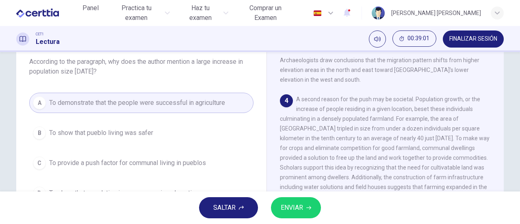
scroll to position [273, 0]
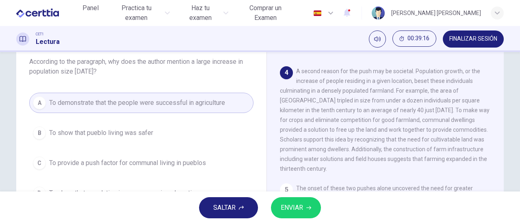
drag, startPoint x: 315, startPoint y: 105, endPoint x: 369, endPoint y: 107, distance: 54.1
click at [366, 109] on div "4 A second reason for the push may be societal. Population growth, or the incre…" at bounding box center [385, 119] width 211 height 107
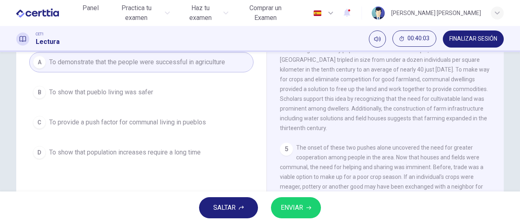
scroll to position [132, 0]
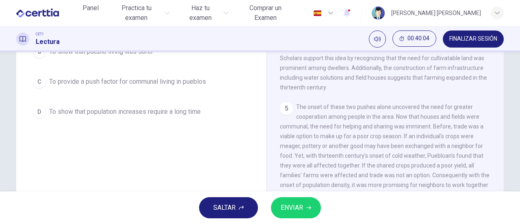
click at [86, 113] on span "To show that population increases require a long time" at bounding box center [125, 112] width 152 height 10
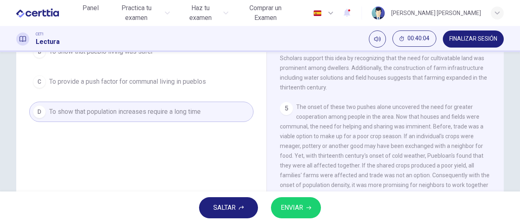
scroll to position [50, 0]
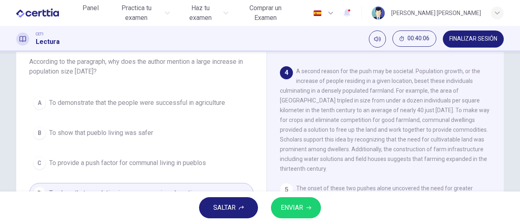
click at [163, 156] on button "C To provide a push factor for communal living in pueblos" at bounding box center [141, 163] width 224 height 20
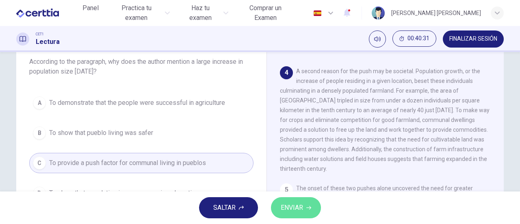
click at [284, 204] on span "ENVIAR" at bounding box center [292, 207] width 22 height 11
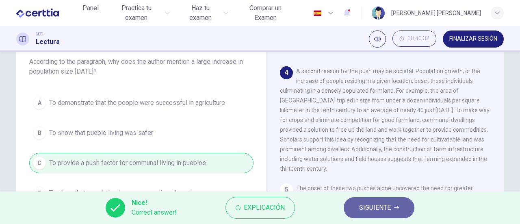
drag, startPoint x: 355, startPoint y: 208, endPoint x: 355, endPoint y: 202, distance: 6.9
click at [355, 208] on button "SIGUIENTE" at bounding box center [379, 207] width 71 height 21
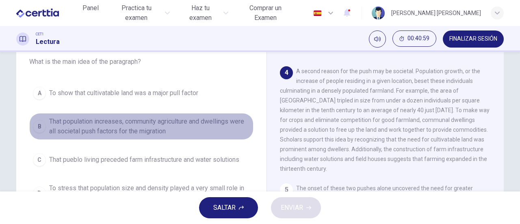
click at [36, 123] on div "B" at bounding box center [39, 126] width 13 height 13
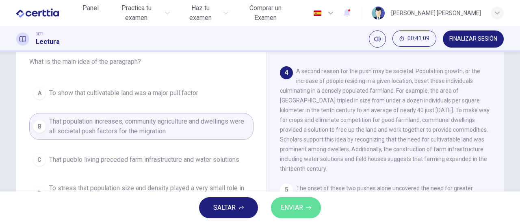
click at [290, 200] on button "ENVIAR" at bounding box center [296, 207] width 50 height 21
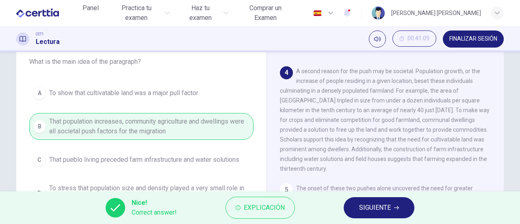
click at [371, 208] on span "SIGUIENTE" at bounding box center [375, 207] width 32 height 11
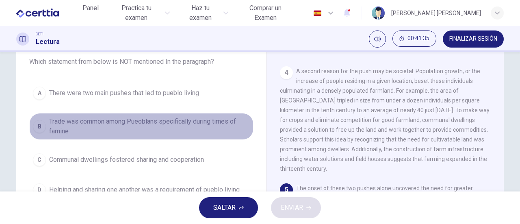
click at [35, 128] on div "B" at bounding box center [39, 126] width 13 height 13
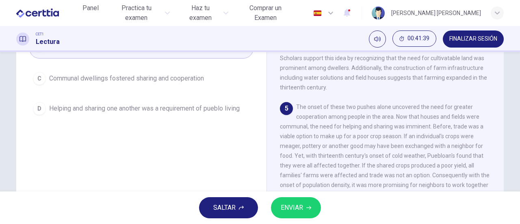
scroll to position [91, 0]
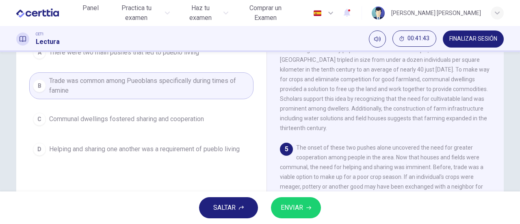
click at [310, 204] on button "ENVIAR" at bounding box center [296, 207] width 50 height 21
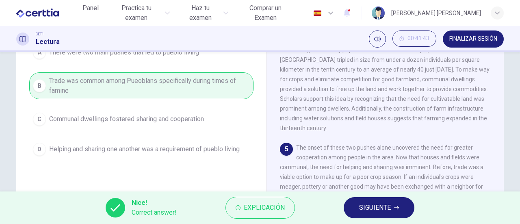
click at [358, 201] on button "SIGUIENTE" at bounding box center [379, 207] width 71 height 21
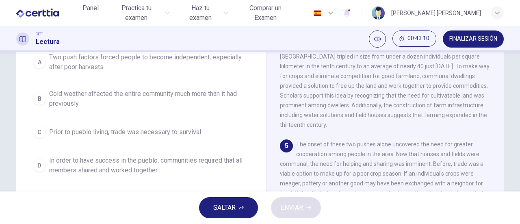
scroll to position [135, 0]
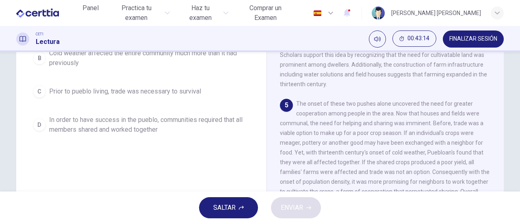
click at [36, 125] on div "D" at bounding box center [39, 124] width 13 height 13
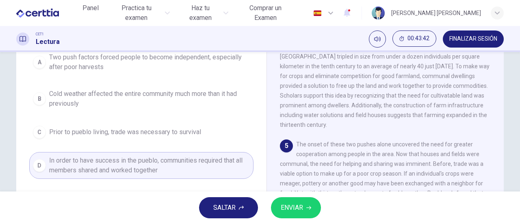
scroll to position [54, 0]
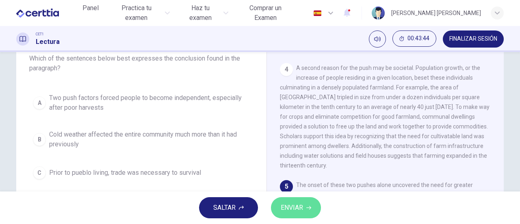
drag, startPoint x: 297, startPoint y: 208, endPoint x: 227, endPoint y: 177, distance: 77.1
click at [292, 204] on span "ENVIAR" at bounding box center [292, 207] width 22 height 11
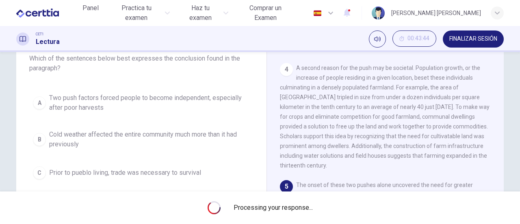
scroll to position [94, 0]
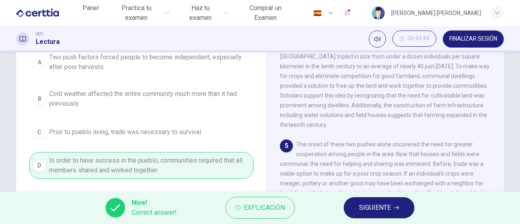
drag, startPoint x: 350, startPoint y: 206, endPoint x: 341, endPoint y: 200, distance: 11.1
click at [349, 205] on button "SIGUIENTE" at bounding box center [379, 207] width 71 height 21
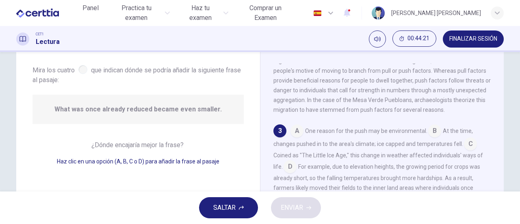
scroll to position [145, 0]
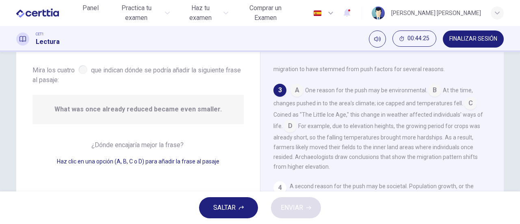
drag, startPoint x: 346, startPoint y: 118, endPoint x: 453, endPoint y: 118, distance: 107.7
click at [453, 118] on span "Coined as "The Little Ice Age," this change in weather affected individuals' wa…" at bounding box center [378, 120] width 210 height 18
click at [290, 131] on input at bounding box center [290, 126] width 13 height 13
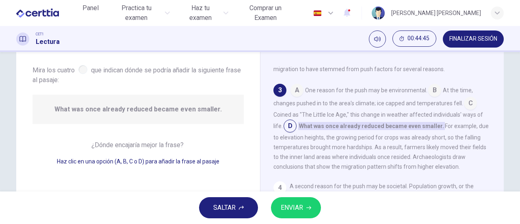
click at [305, 203] on button "ENVIAR" at bounding box center [296, 207] width 50 height 21
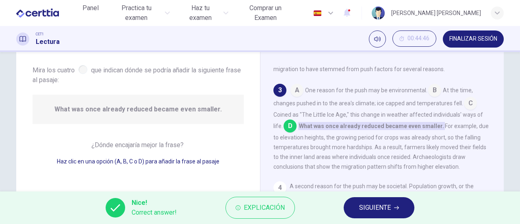
click at [374, 199] on button "SIGUIENTE" at bounding box center [379, 207] width 71 height 21
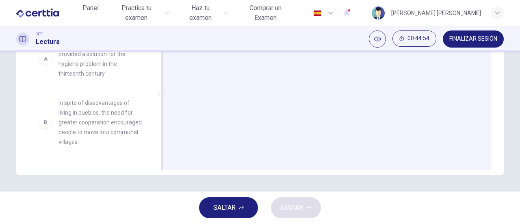
scroll to position [135, 0]
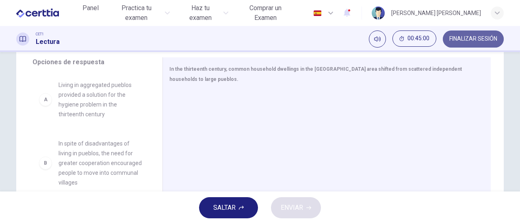
click at [487, 38] on span "FINALIZAR SESIÓN" at bounding box center [473, 39] width 48 height 7
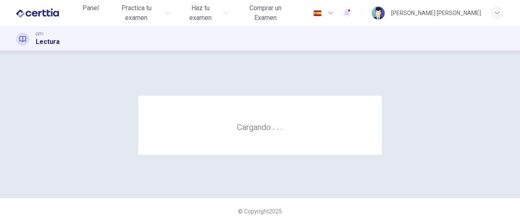
scroll to position [0, 0]
